Goal: Transaction & Acquisition: Purchase product/service

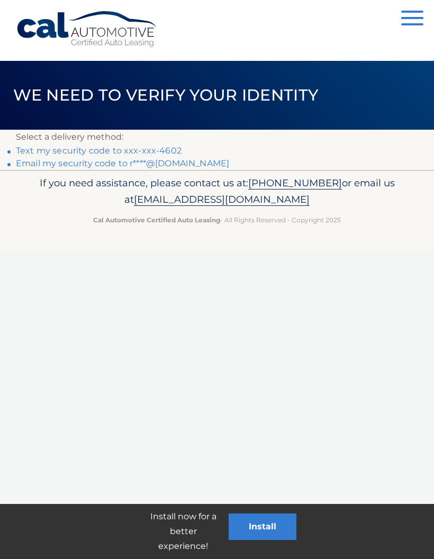
click at [153, 149] on link "Text my security code to xxx-xxx-4602" at bounding box center [99, 151] width 166 height 10
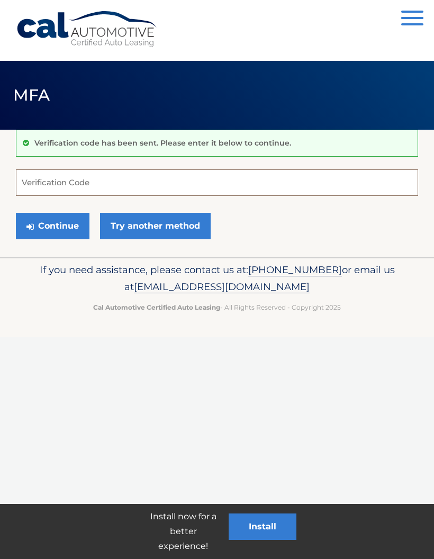
click at [128, 181] on input "Verification Code" at bounding box center [217, 182] width 402 height 26
type input "201156"
click at [63, 218] on button "Continue" at bounding box center [53, 226] width 74 height 26
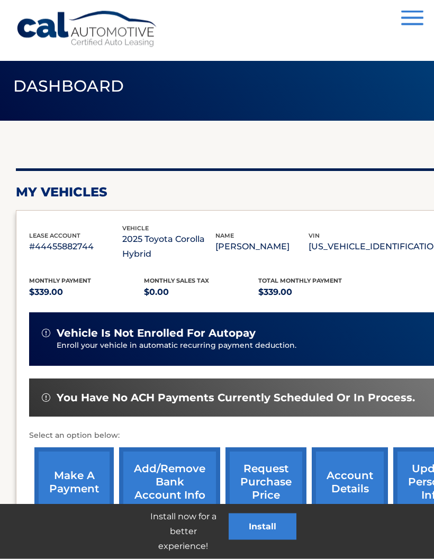
scroll to position [80, 0]
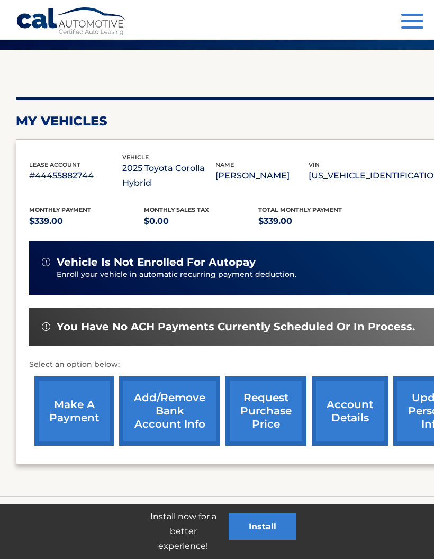
click at [70, 382] on link "make a payment" at bounding box center [73, 410] width 79 height 69
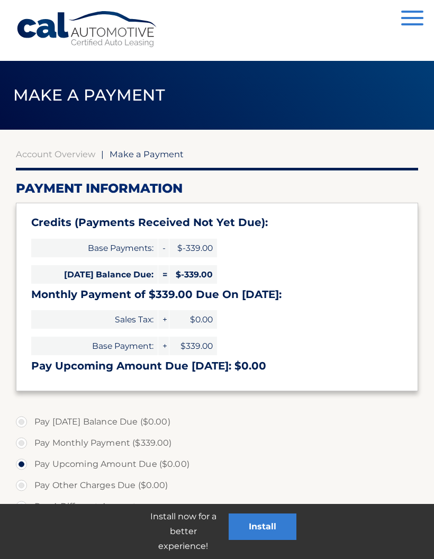
select select "YWQ2ZjhmNWUtZTI1OC00NTliLWE1NTQtMTM4N2VmMDQ3OWU4"
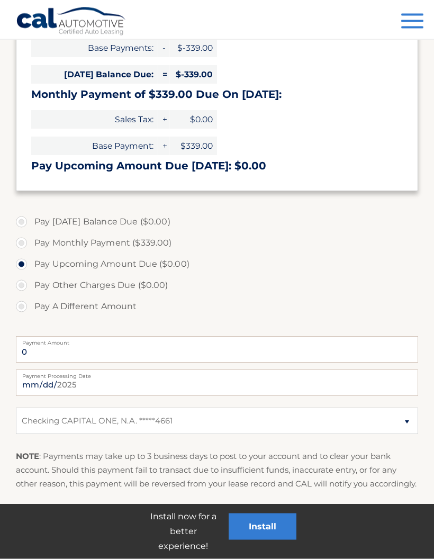
scroll to position [200, 0]
click at [21, 246] on label "Pay Monthly Payment ($339.00)" at bounding box center [217, 242] width 402 height 21
click at [21, 246] on input "Pay Monthly Payment ($339.00)" at bounding box center [25, 240] width 11 height 17
radio input "true"
type input "339.00"
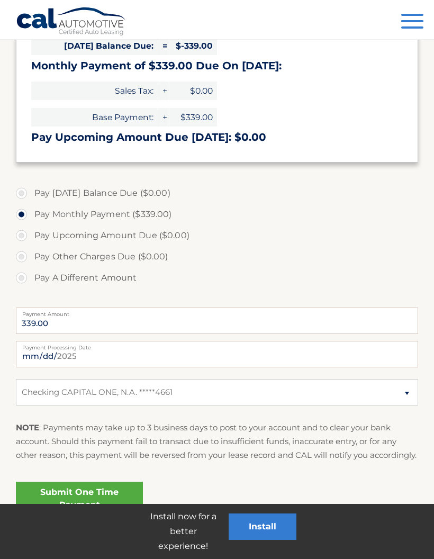
scroll to position [249, 0]
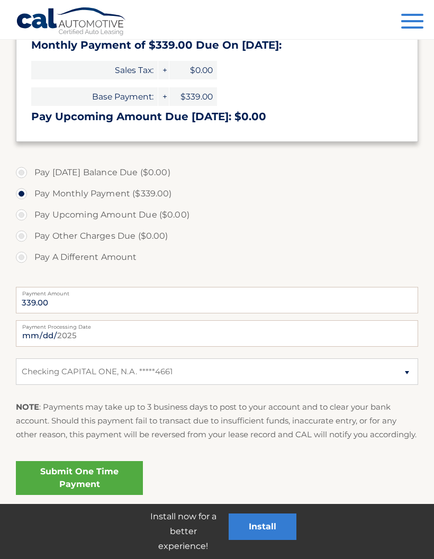
click at [103, 487] on link "Submit One Time Payment" at bounding box center [79, 478] width 127 height 34
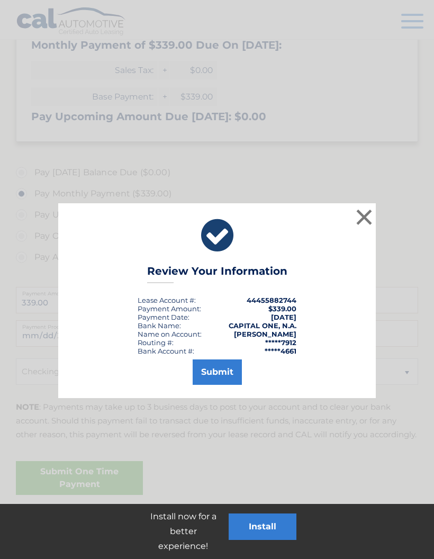
click at [217, 373] on button "Submit" at bounding box center [217, 372] width 49 height 25
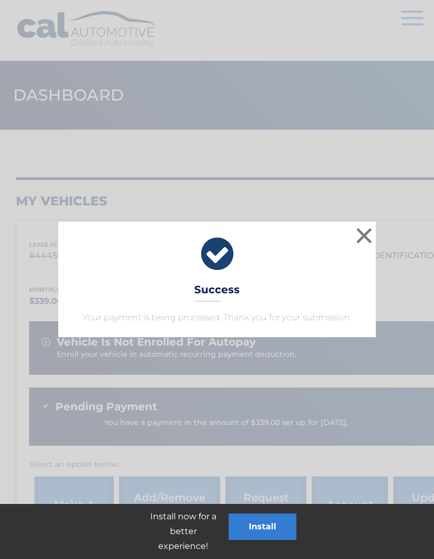
click at [363, 240] on button "×" at bounding box center [364, 235] width 21 height 21
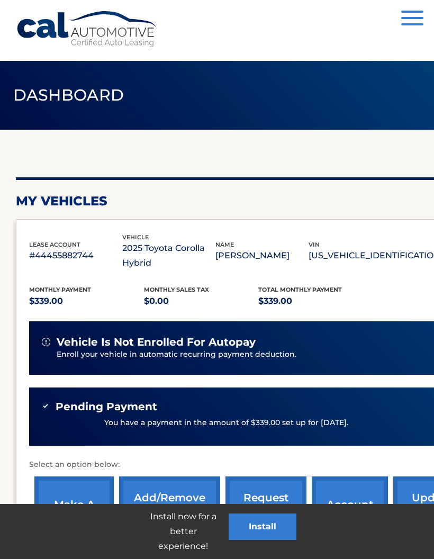
click at [413, 21] on button "Menu" at bounding box center [412, 19] width 22 height 17
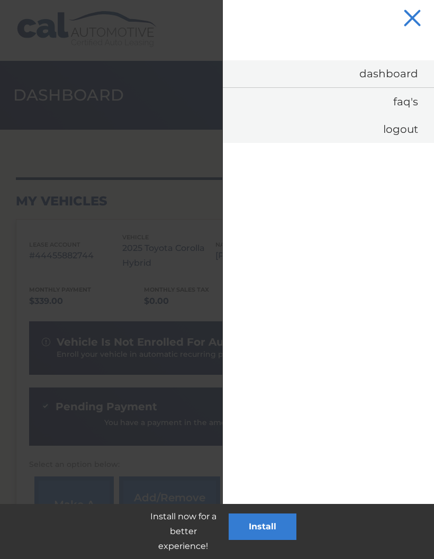
click at [406, 136] on link "Logout" at bounding box center [328, 129] width 211 height 28
